Goal: Task Accomplishment & Management: Complete application form

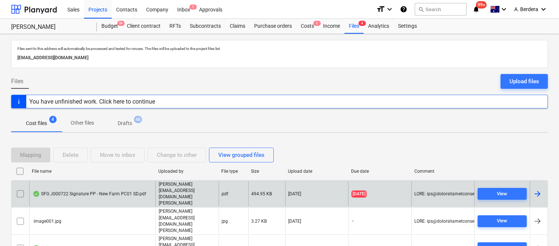
click at [118, 191] on div "SFG J000722 Signature PP - New Farm PC01 SD.pdf" at bounding box center [90, 194] width 114 height 6
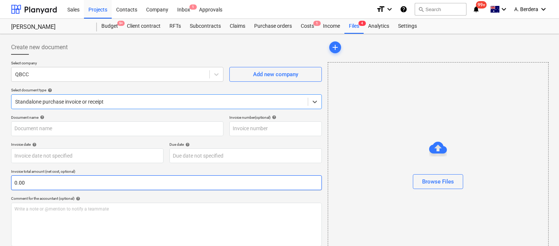
type input "250902"
type input "[DATE]"
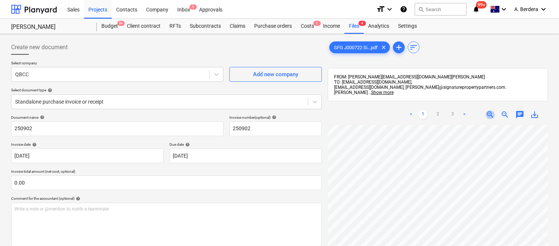
click at [489, 110] on span "zoom_in" at bounding box center [490, 114] width 9 height 9
click at [165, 70] on div "QBCC" at bounding box center [110, 74] width 198 height 10
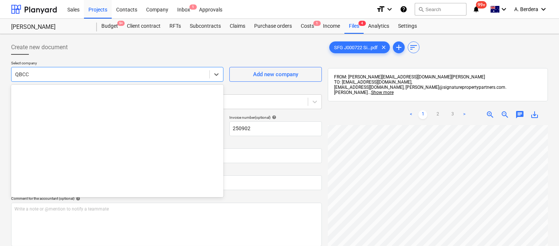
scroll to position [5281, 0]
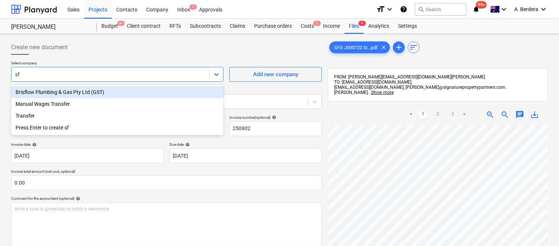
type input "s"
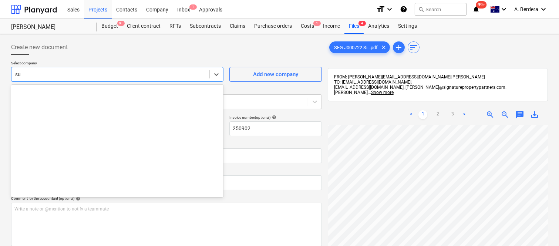
scroll to position [303, 0]
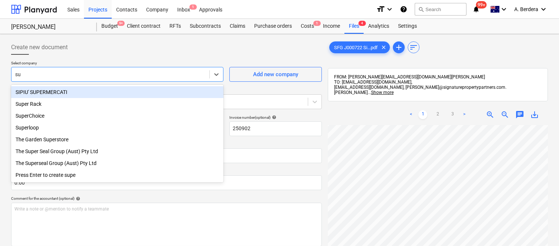
type input "s"
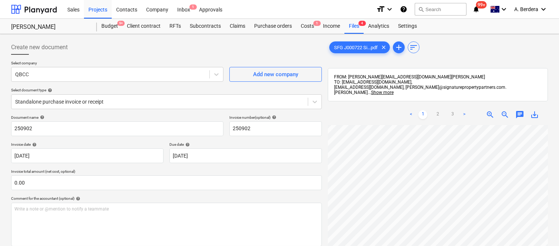
scroll to position [30, 98]
click at [492, 110] on span "zoom_in" at bounding box center [490, 114] width 9 height 9
click at [490, 110] on span "zoom_in" at bounding box center [490, 114] width 9 height 9
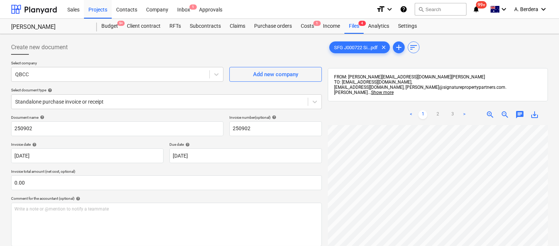
scroll to position [42, 257]
click at [269, 75] on div "Add new company" at bounding box center [275, 75] width 45 height 10
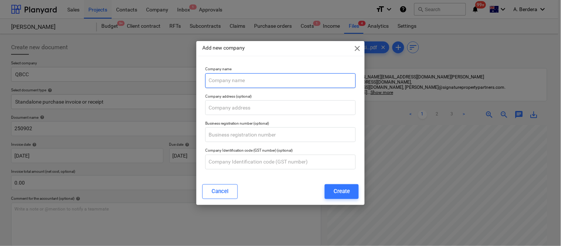
click at [261, 84] on input "text" at bounding box center [280, 80] width 151 height 15
paste input "BINGIN HOLDINGS PTY LTD"
click at [293, 79] on input "BINGIN HOLDINGS PTY LTD/" at bounding box center [280, 80] width 151 height 15
paste input "Superior Fences Group"
type input "BINGIN HOLDINGS PTY LTD/Superior Fences Group"
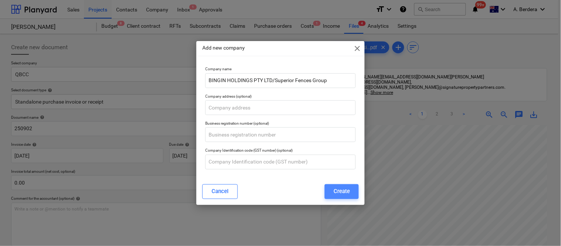
click at [340, 195] on div "Create" at bounding box center [342, 191] width 16 height 10
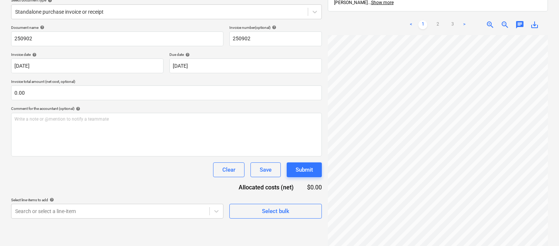
scroll to position [149, 76]
click at [460, 156] on html "Sales Projects Contacts Company Inbox 1 Approvals format_size keyboard_arrow_do…" at bounding box center [279, 33] width 559 height 246
click at [435, 20] on link "2" at bounding box center [437, 24] width 9 height 9
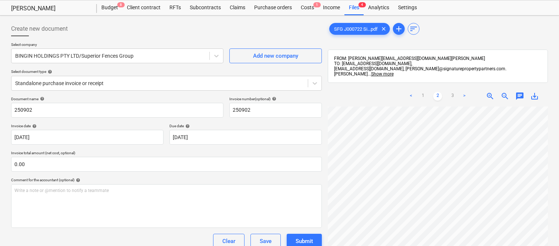
scroll to position [0, 0]
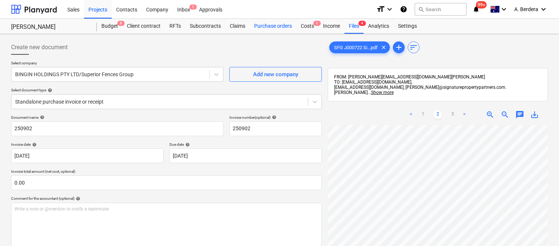
click at [263, 24] on div "Purchase orders" at bounding box center [273, 26] width 47 height 15
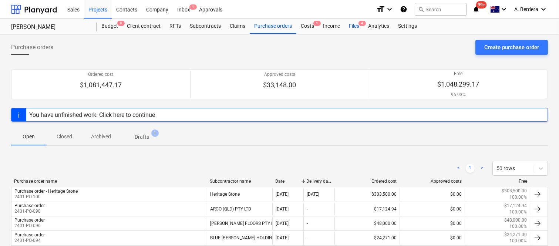
click at [355, 26] on div "Files 4" at bounding box center [353, 26] width 19 height 15
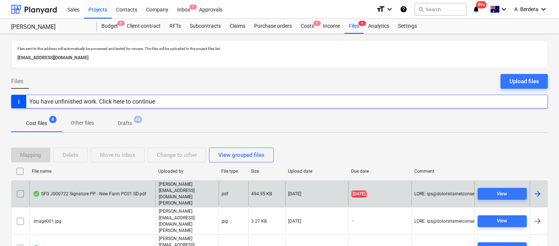
click at [132, 190] on div "SFG J000722 Signature PP - New Farm PC01 SD.pdf" at bounding box center [92, 194] width 126 height 26
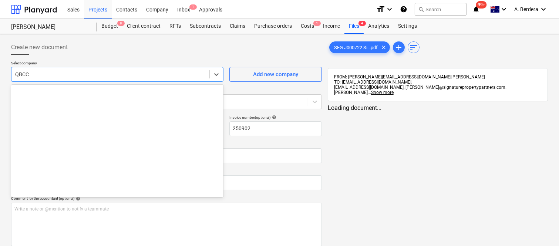
click at [128, 72] on div at bounding box center [110, 74] width 190 height 7
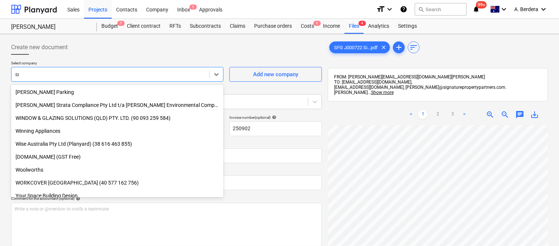
scroll to position [316, 0]
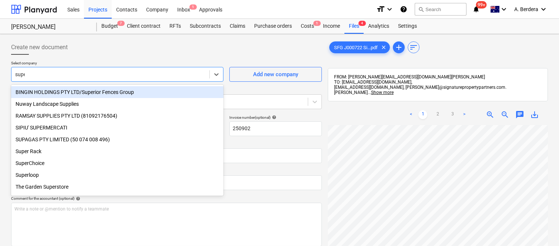
type input "super"
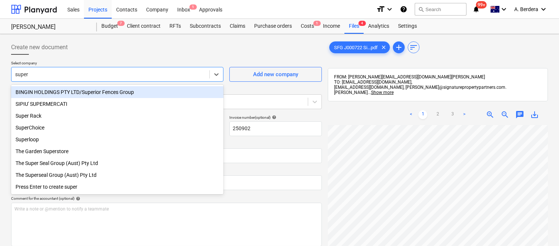
click at [126, 90] on div "BINGIN HOLDINGS PTY LTD/Superior Fences Group" at bounding box center [117, 92] width 212 height 12
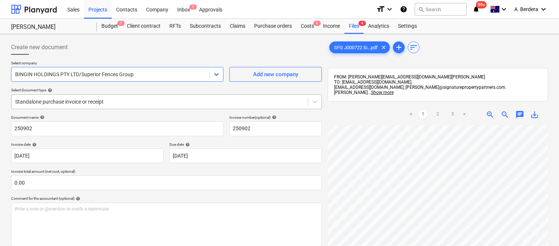
click at [146, 98] on div at bounding box center [159, 101] width 289 height 7
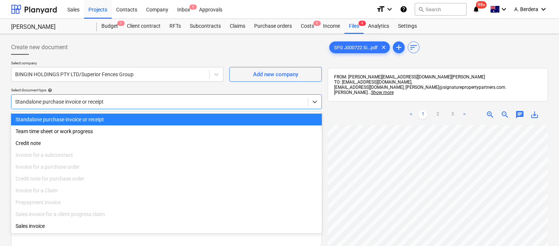
click at [157, 118] on div "Standalone purchase invoice or receipt" at bounding box center [166, 120] width 311 height 12
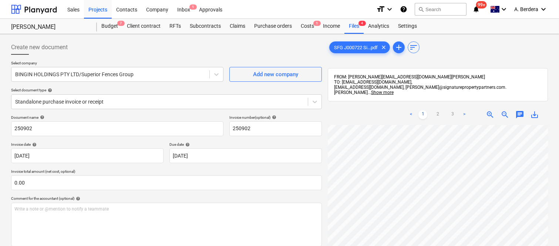
scroll to position [72, 66]
drag, startPoint x: 558, startPoint y: 163, endPoint x: 545, endPoint y: 150, distance: 18.8
click at [558, 184] on div "Create new document Select company BINGIN HOLDINGS PTY LTD/Superior Fences Grou…" at bounding box center [279, 195] width 559 height 322
click at [504, 110] on span "zoom_out" at bounding box center [504, 114] width 9 height 9
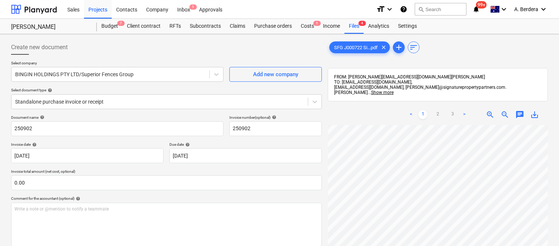
scroll to position [33, 43]
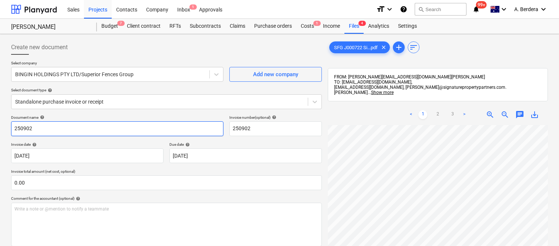
click at [13, 130] on input "250902" at bounding box center [117, 128] width 212 height 15
type input "SFG INV- 250902"
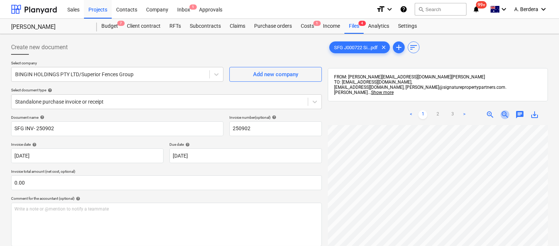
click at [505, 111] on span "zoom_out" at bounding box center [504, 114] width 9 height 9
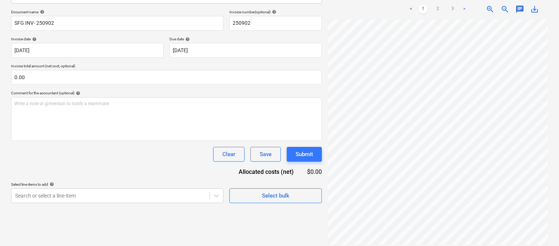
scroll to position [171, 114]
click at [491, 5] on span "zoom_in" at bounding box center [490, 9] width 9 height 9
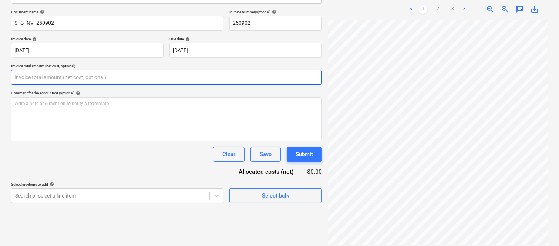
click at [50, 79] on input "text" at bounding box center [166, 77] width 311 height 15
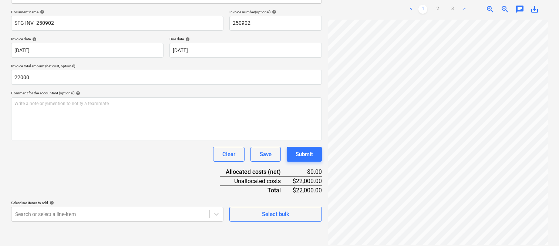
type input "22,000.00"
click at [65, 171] on div "Document name help SFG INV- 250902 Invoice number (optional) help 250902 Invoic…" at bounding box center [166, 116] width 311 height 212
click at [439, 5] on link "2" at bounding box center [437, 9] width 9 height 9
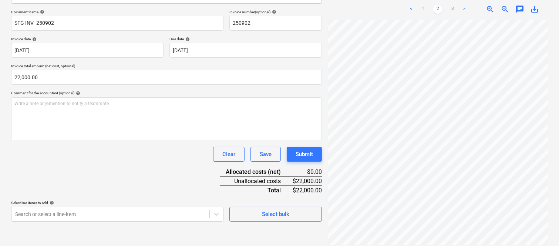
click at [555, 143] on div "Create new document Select company BINGIN HOLDINGS PTY LTD/Superior Fences Grou…" at bounding box center [279, 90] width 559 height 322
click at [452, 5] on link "3" at bounding box center [452, 9] width 9 height 9
click at [559, 141] on html "Sales Projects Contacts Company Inbox 1 Approvals format_size keyboard_arrow_do…" at bounding box center [279, 18] width 559 height 246
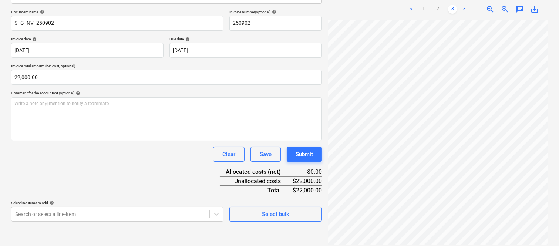
scroll to position [0, 44]
click at [439, 5] on link "2" at bounding box center [437, 9] width 9 height 9
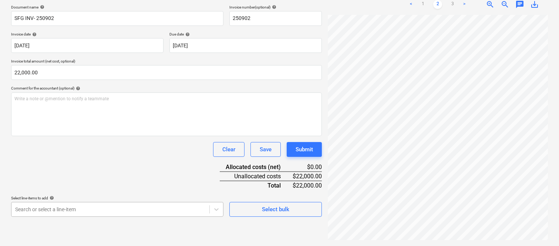
click at [108, 136] on body "Sales Projects Contacts Company Inbox 1 Approvals format_size keyboard_arrow_do…" at bounding box center [279, 13] width 559 height 246
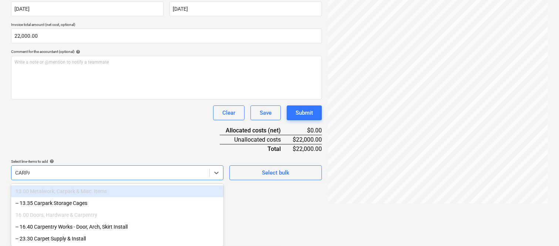
scroll to position [111, 0]
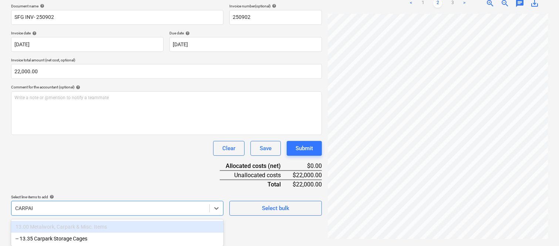
type input "CARPARK"
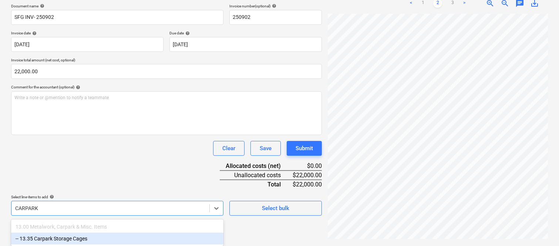
click at [99, 239] on div "-- 13.35 Carpark Storage Cages" at bounding box center [117, 239] width 212 height 12
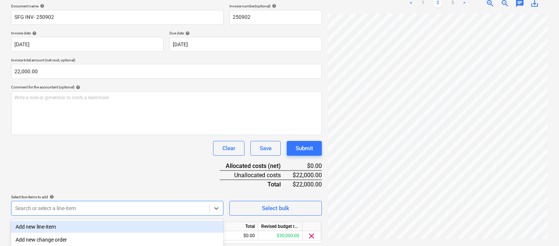
click at [117, 147] on div "Clear Save Submit" at bounding box center [166, 148] width 311 height 15
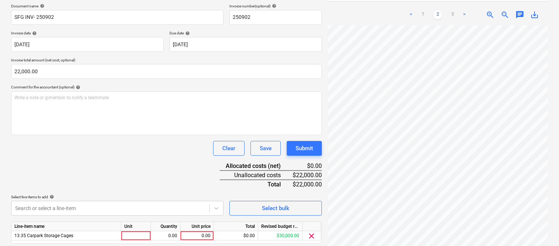
scroll to position [136, 0]
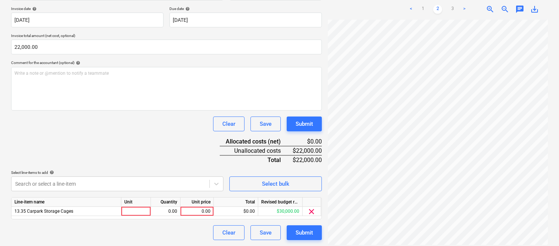
click at [489, 5] on span "zoom_in" at bounding box center [490, 9] width 9 height 9
click at [142, 212] on div at bounding box center [136, 211] width 30 height 9
type input "INVOICE"
click at [171, 214] on div "0.00" at bounding box center [165, 211] width 23 height 9
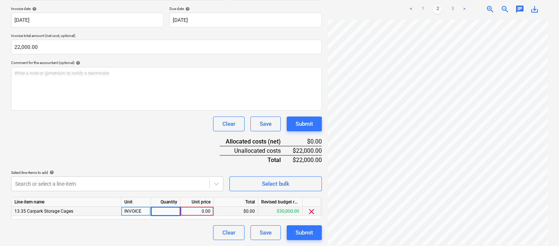
type input "1"
click at [211, 210] on div "0.00" at bounding box center [196, 211] width 33 height 9
type input "22000"
click at [190, 232] on div "Clear Save Submit" at bounding box center [166, 232] width 311 height 15
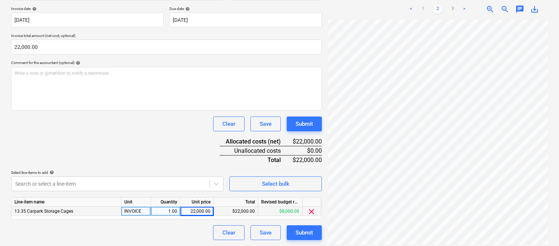
click at [422, 5] on link "1" at bounding box center [422, 9] width 9 height 9
click at [436, 5] on link "2" at bounding box center [437, 9] width 9 height 9
click at [422, 5] on link "1" at bounding box center [422, 9] width 9 height 9
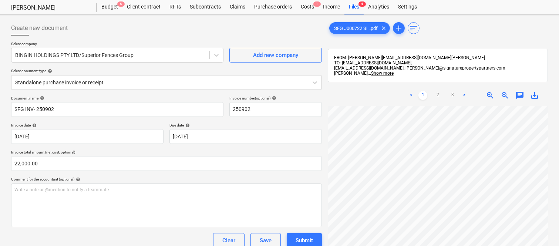
scroll to position [0, 0]
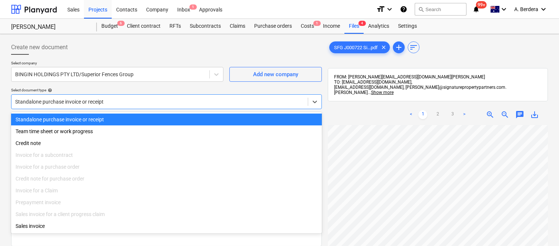
click at [202, 98] on div at bounding box center [159, 101] width 289 height 7
click at [212, 117] on div "Standalone purchase invoice or receipt" at bounding box center [166, 120] width 311 height 12
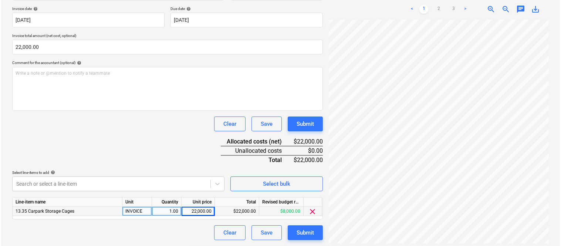
scroll to position [208, 219]
click at [304, 231] on div "Submit" at bounding box center [303, 233] width 17 height 10
